Goal: Task Accomplishment & Management: Use online tool/utility

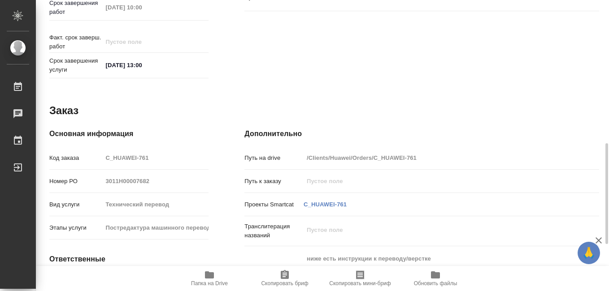
scroll to position [549, 0]
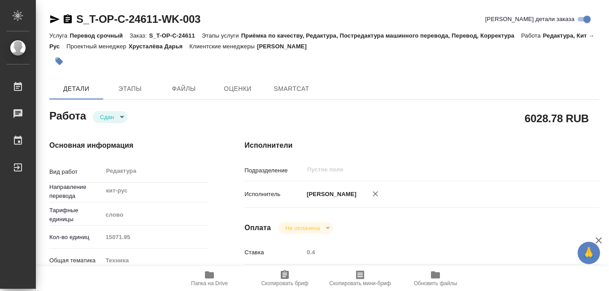
type textarea "x"
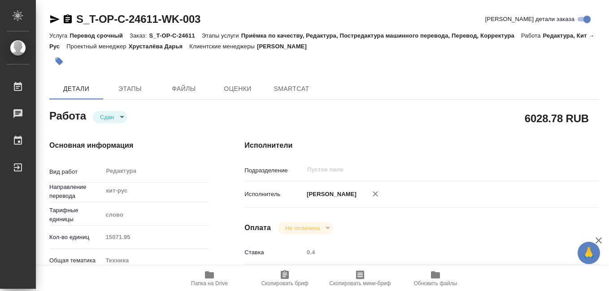
type textarea "x"
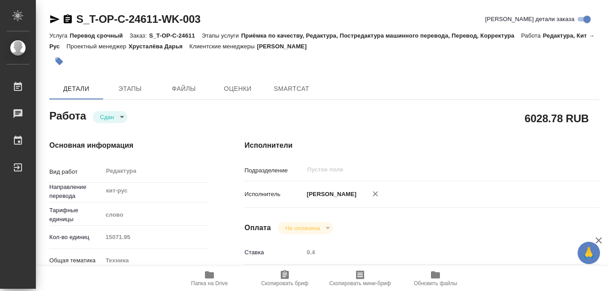
type textarea "x"
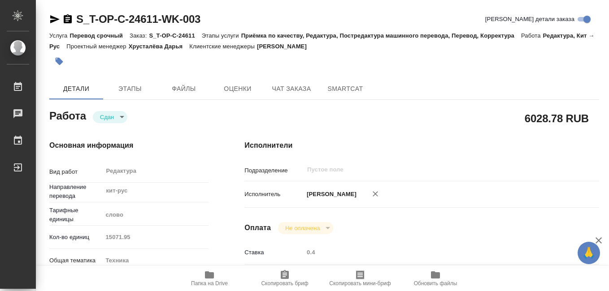
type textarea "x"
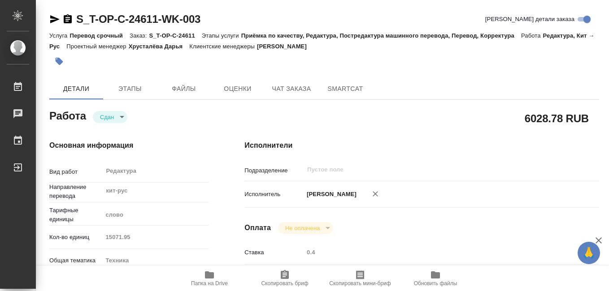
type textarea "x"
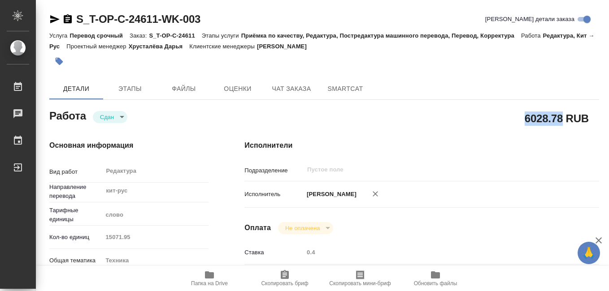
drag, startPoint x: 526, startPoint y: 120, endPoint x: 562, endPoint y: 118, distance: 36.3
click at [562, 118] on h2 "6028.78 RUB" at bounding box center [557, 118] width 64 height 15
drag, startPoint x: 562, startPoint y: 118, endPoint x: 548, endPoint y: 118, distance: 13.9
copy h2 "6028.78"
